Goal: Information Seeking & Learning: Check status

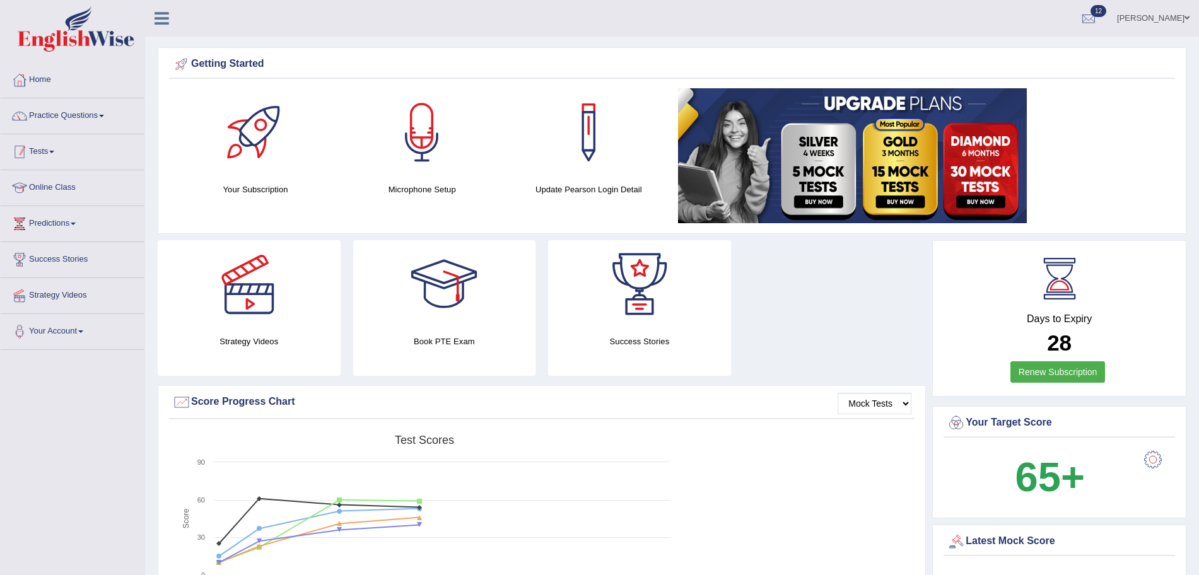
click at [47, 157] on link "Tests" at bounding box center [73, 150] width 144 height 32
click at [52, 204] on link "Take Mock Test" at bounding box center [82, 203] width 118 height 23
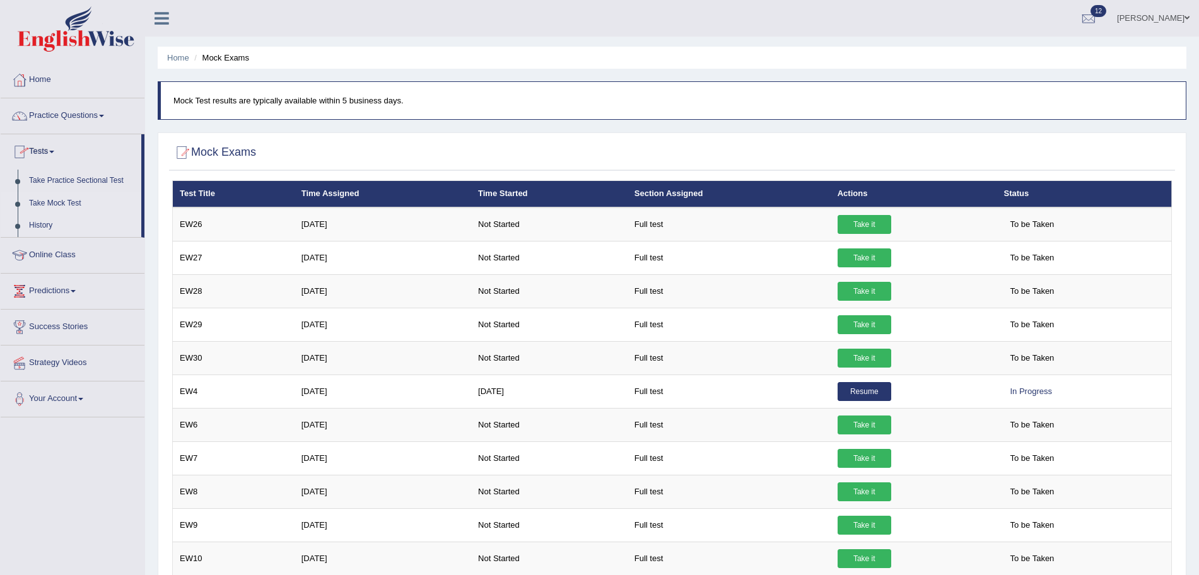
click at [35, 225] on link "History" at bounding box center [82, 225] width 118 height 23
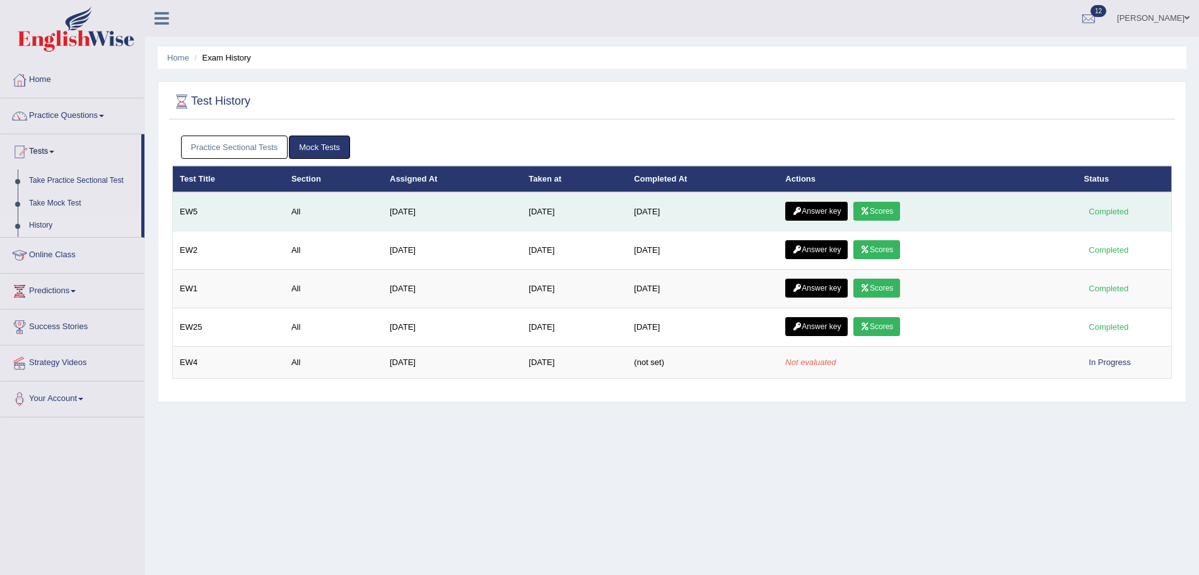
click at [811, 211] on link "Answer key" at bounding box center [816, 211] width 62 height 19
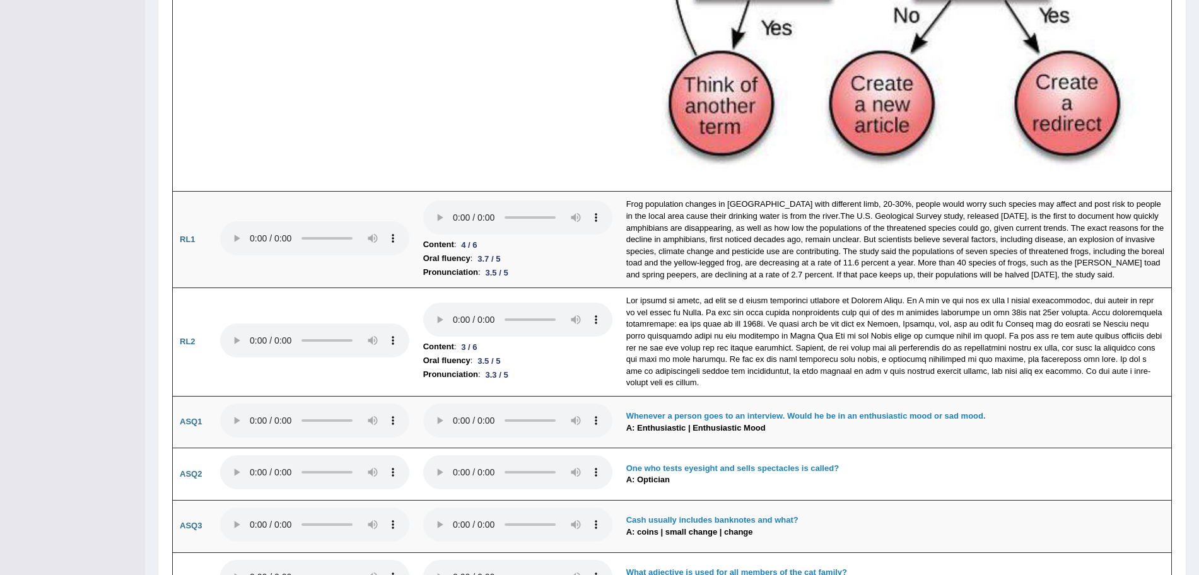
scroll to position [3185, 0]
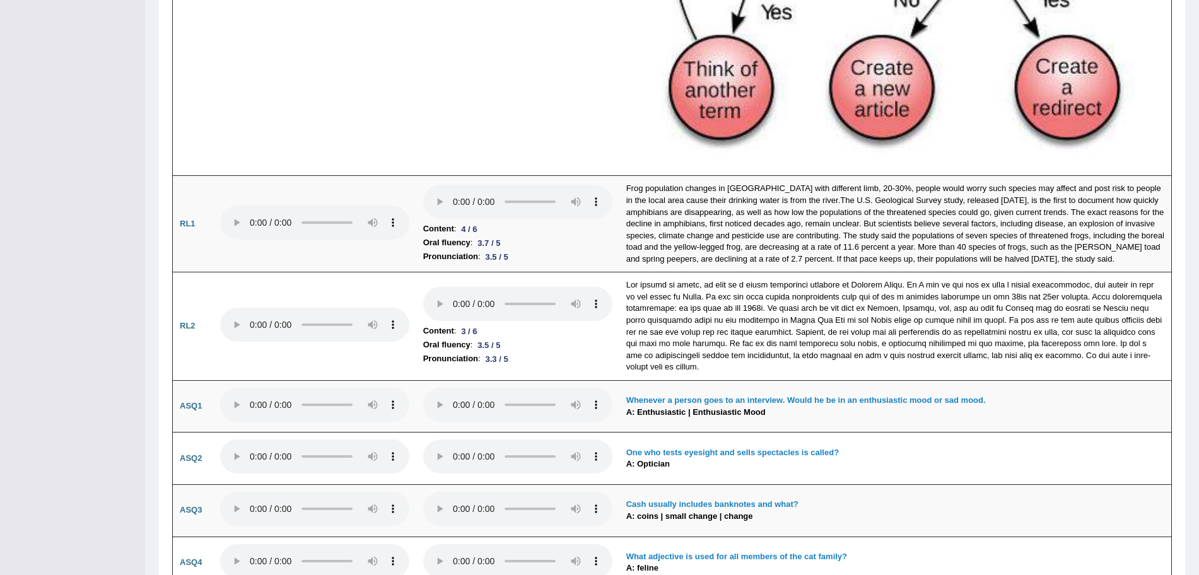
drag, startPoint x: 1205, startPoint y: 73, endPoint x: 1210, endPoint y: 460, distance: 387.3
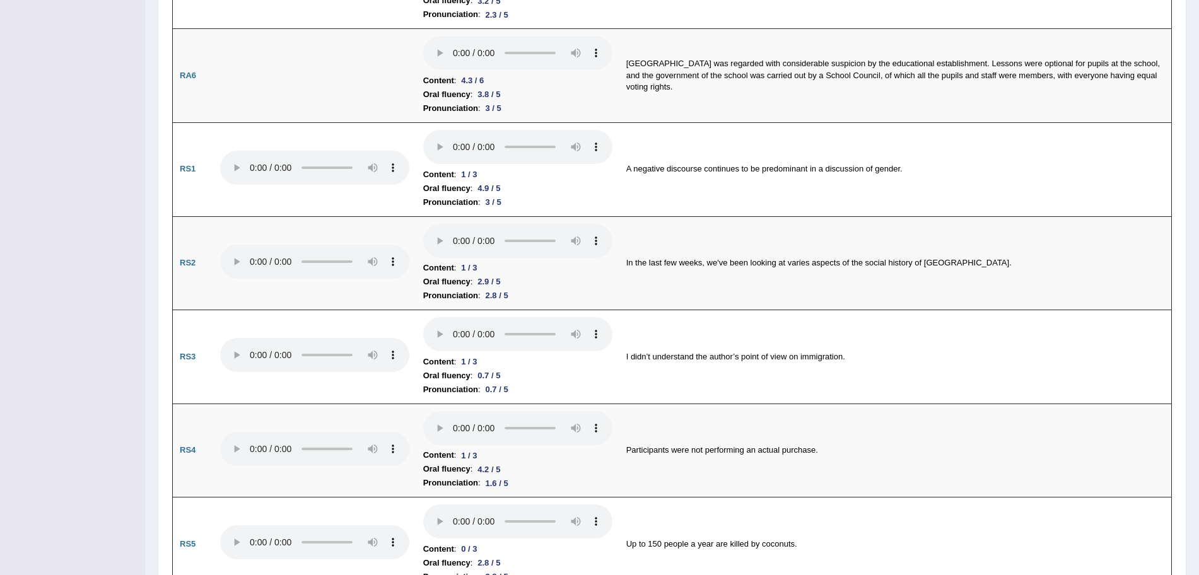
scroll to position [0, 0]
